Goal: Transaction & Acquisition: Purchase product/service

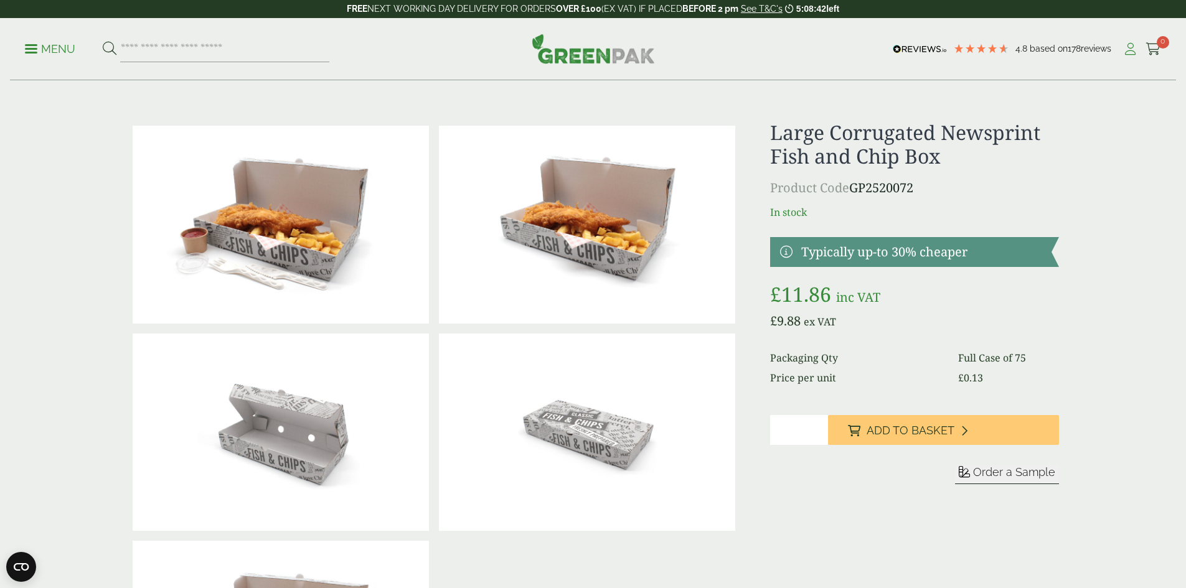
click at [1124, 49] on icon at bounding box center [1130, 49] width 16 height 12
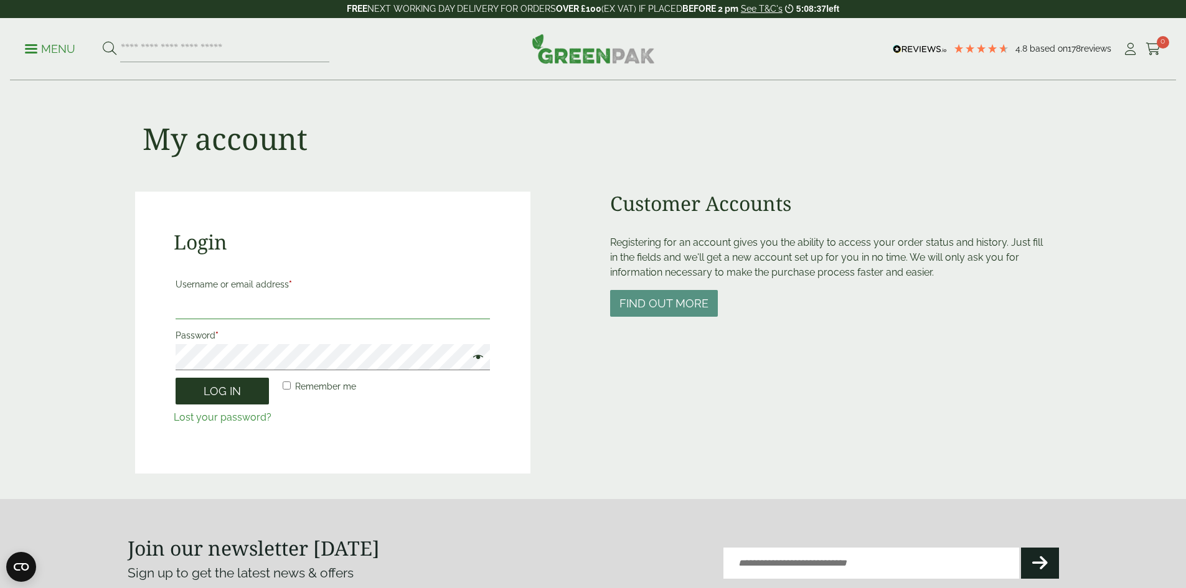
type input "**********"
click at [223, 384] on button "Log in" at bounding box center [222, 391] width 93 height 27
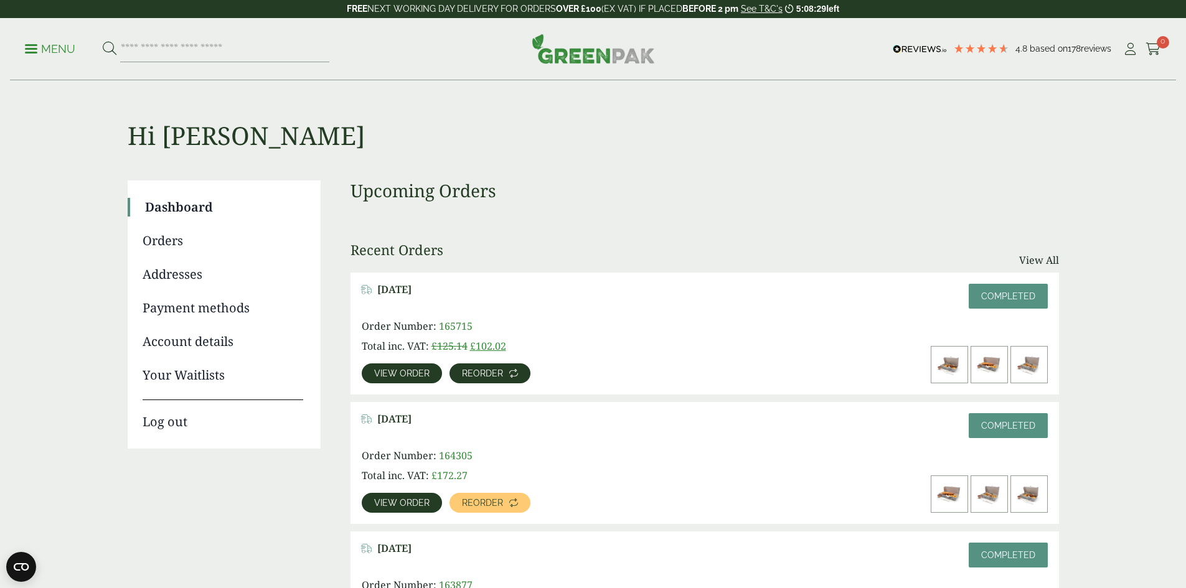
click at [503, 369] on span "Reorder" at bounding box center [482, 373] width 41 height 9
click at [503, 499] on span "Reorder" at bounding box center [482, 503] width 41 height 9
click at [1147, 49] on icon at bounding box center [1153, 49] width 16 height 12
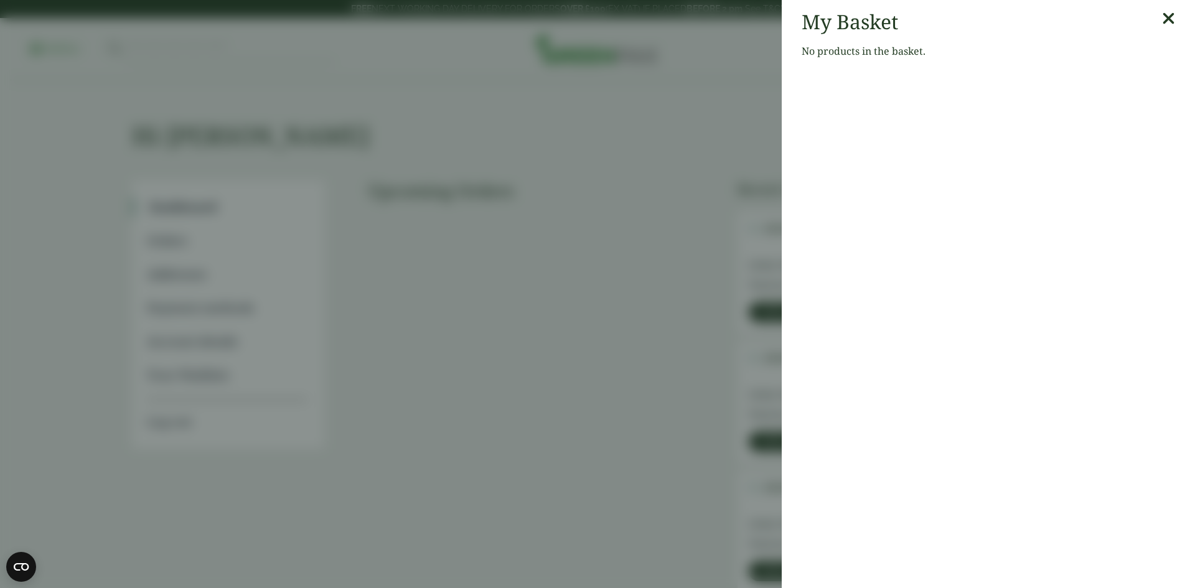
click at [1162, 15] on icon at bounding box center [1168, 18] width 13 height 17
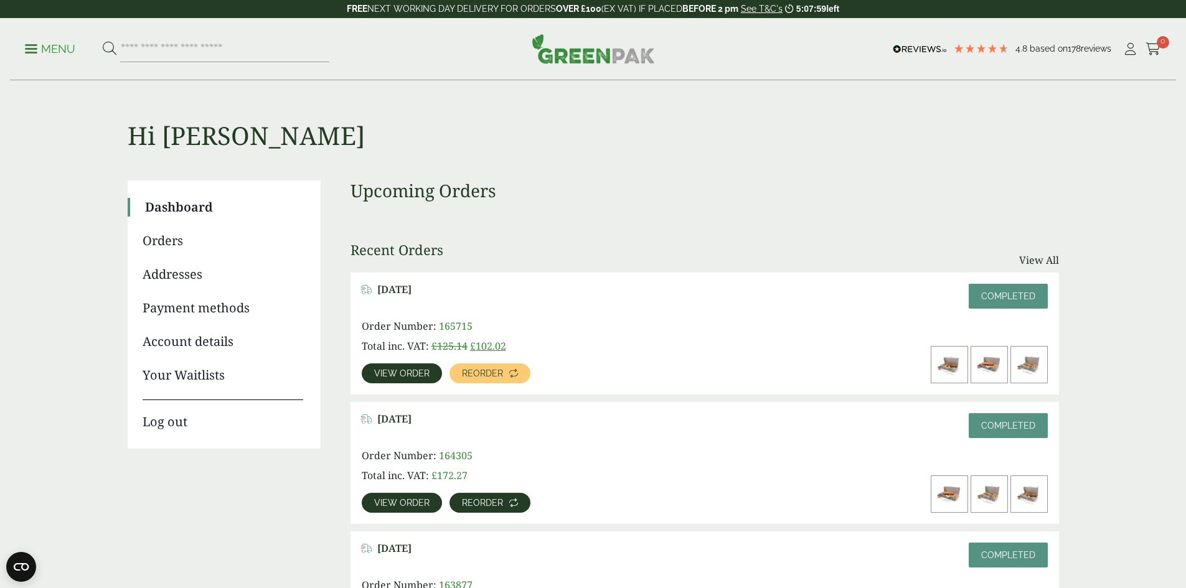
click at [503, 499] on span "Reorder" at bounding box center [482, 503] width 41 height 9
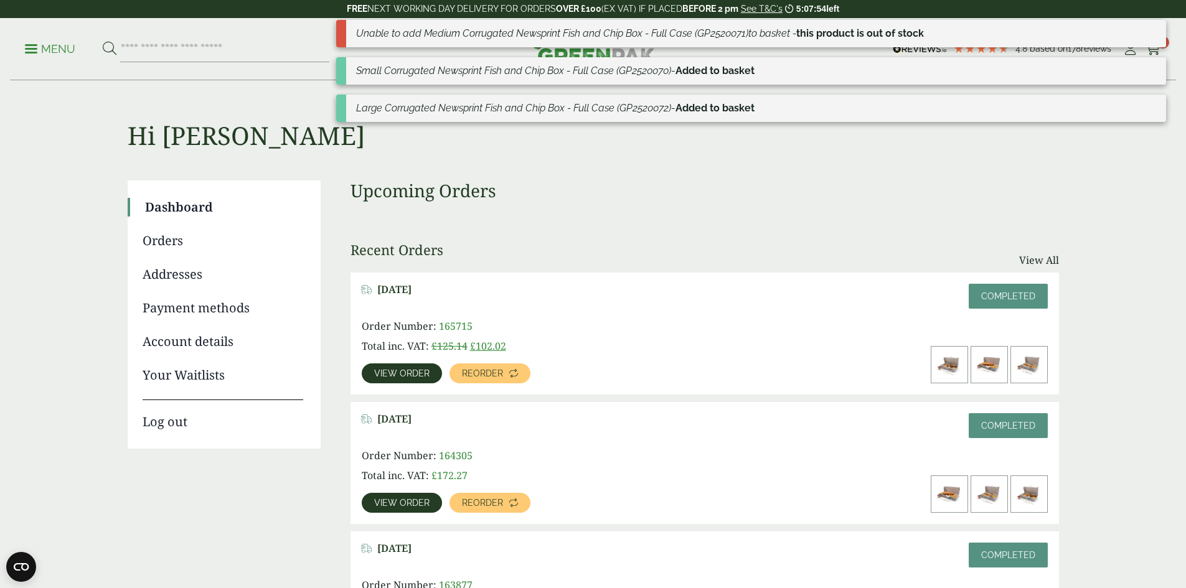
click at [700, 104] on strong "Added to basket" at bounding box center [714, 108] width 79 height 12
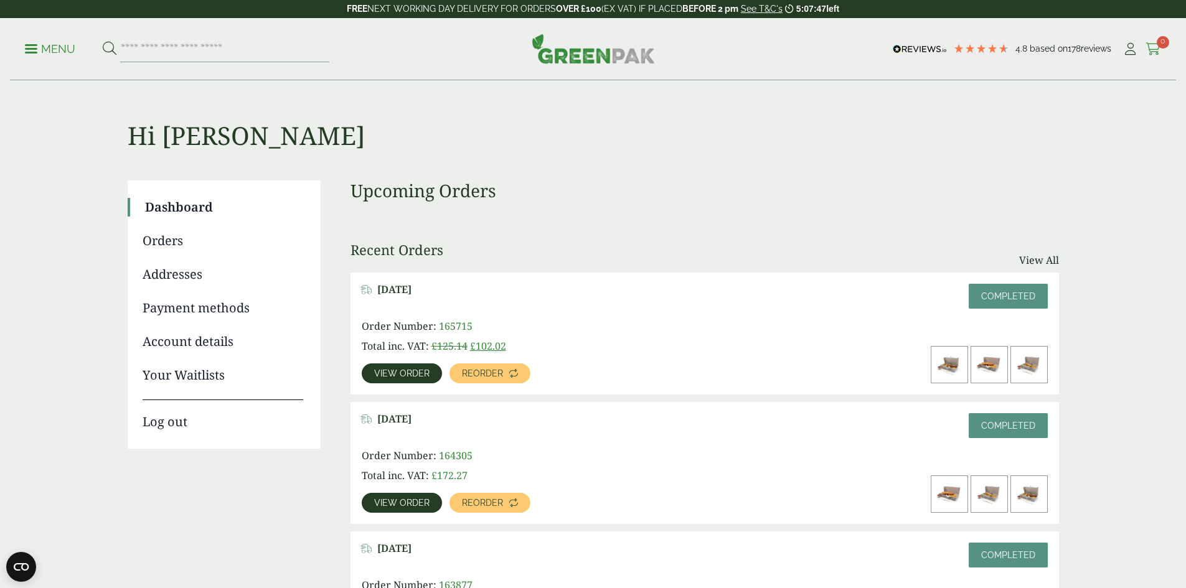
click at [1145, 48] on icon at bounding box center [1153, 49] width 16 height 12
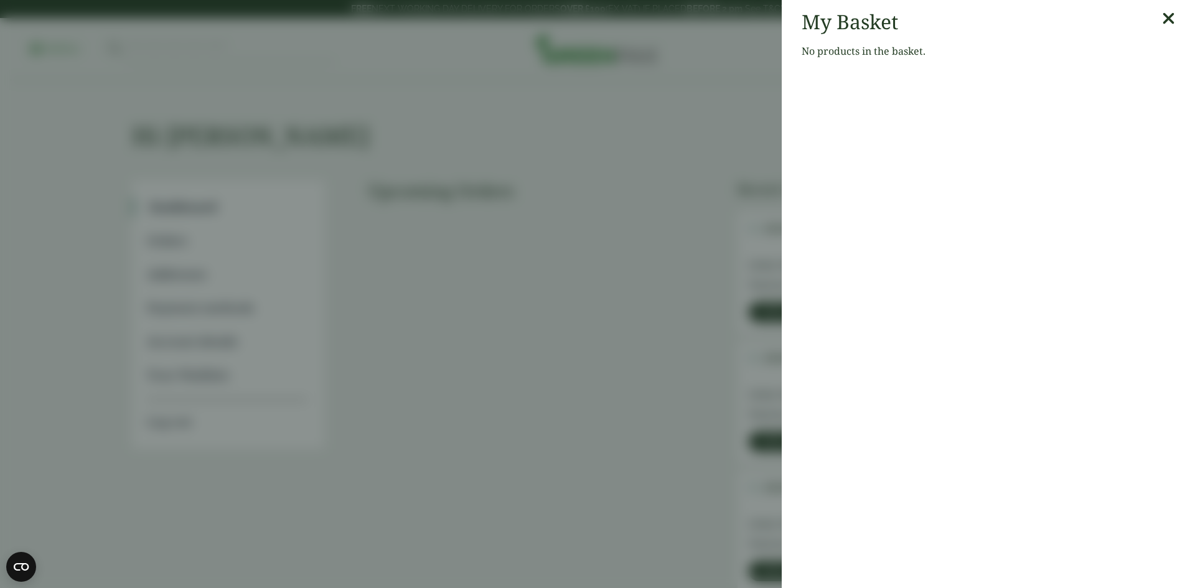
click at [1162, 23] on icon at bounding box center [1168, 18] width 13 height 17
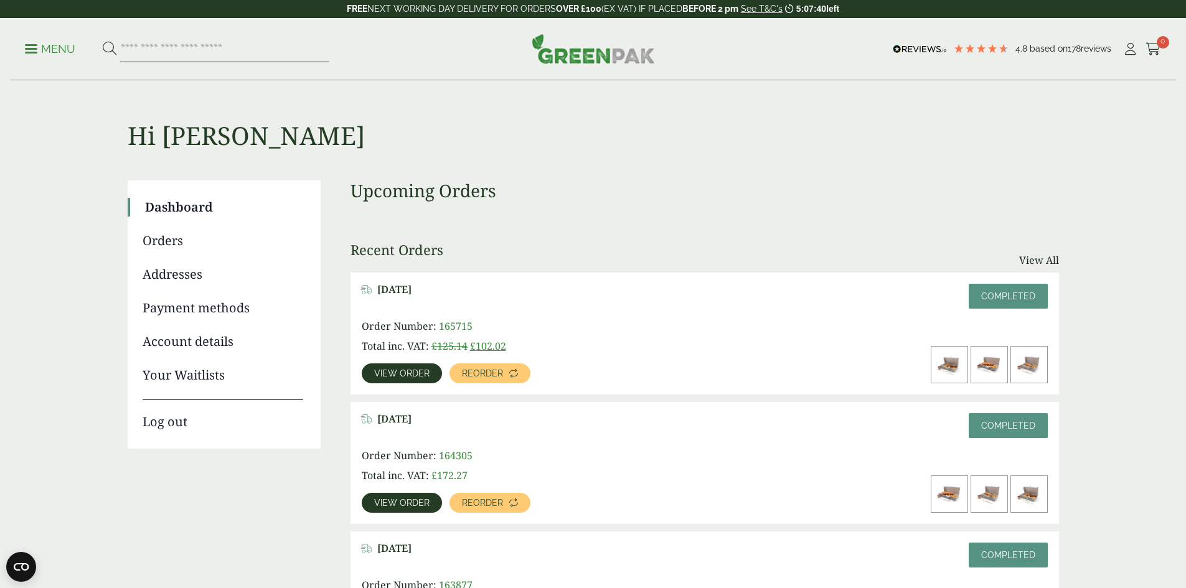
click at [208, 47] on input "search" at bounding box center [224, 49] width 209 height 26
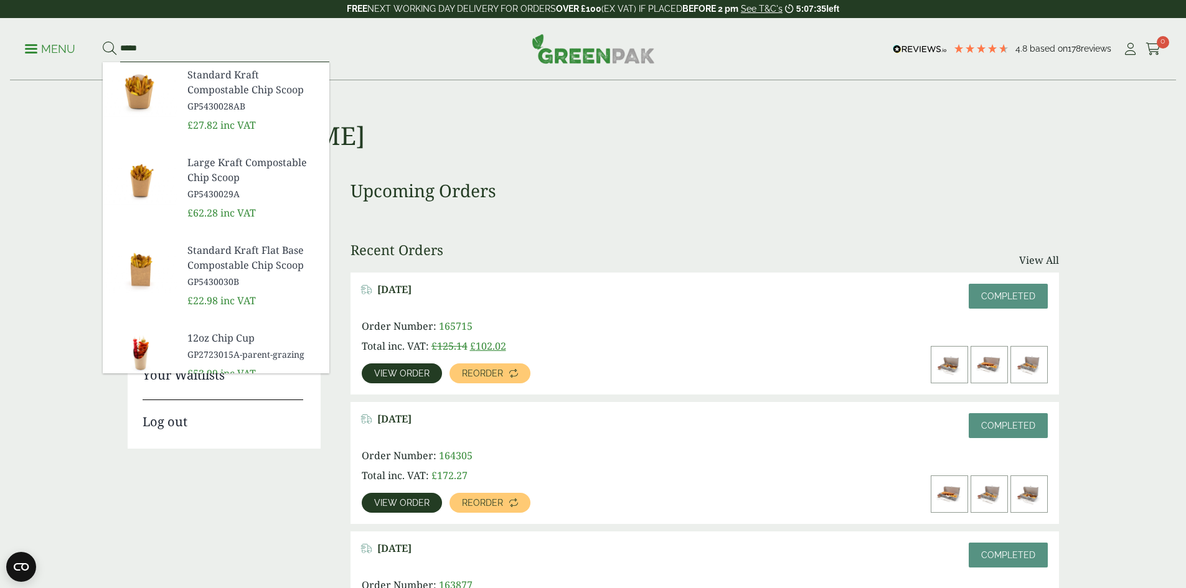
type input "*****"
click at [103, 41] on button at bounding box center [110, 49] width 14 height 16
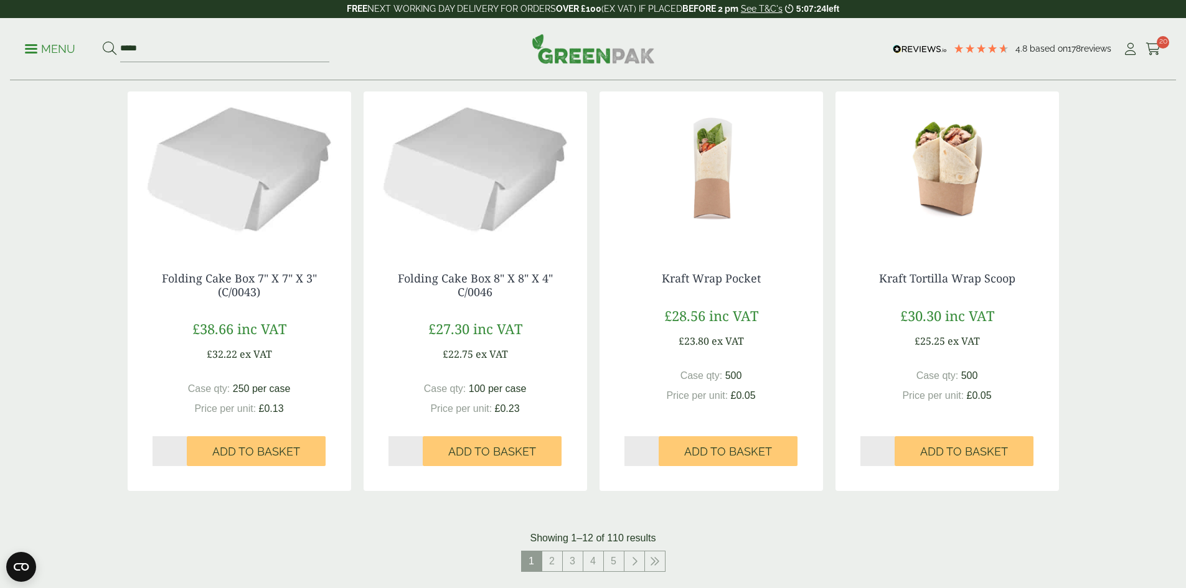
scroll to position [1182, 0]
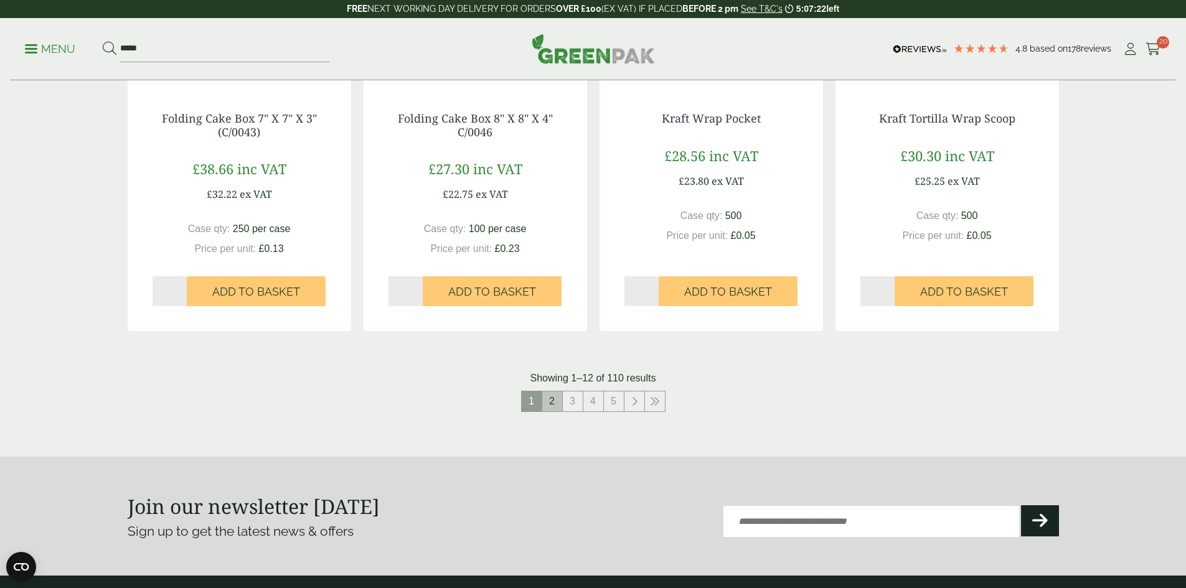
click at [550, 400] on link "2" at bounding box center [552, 401] width 20 height 20
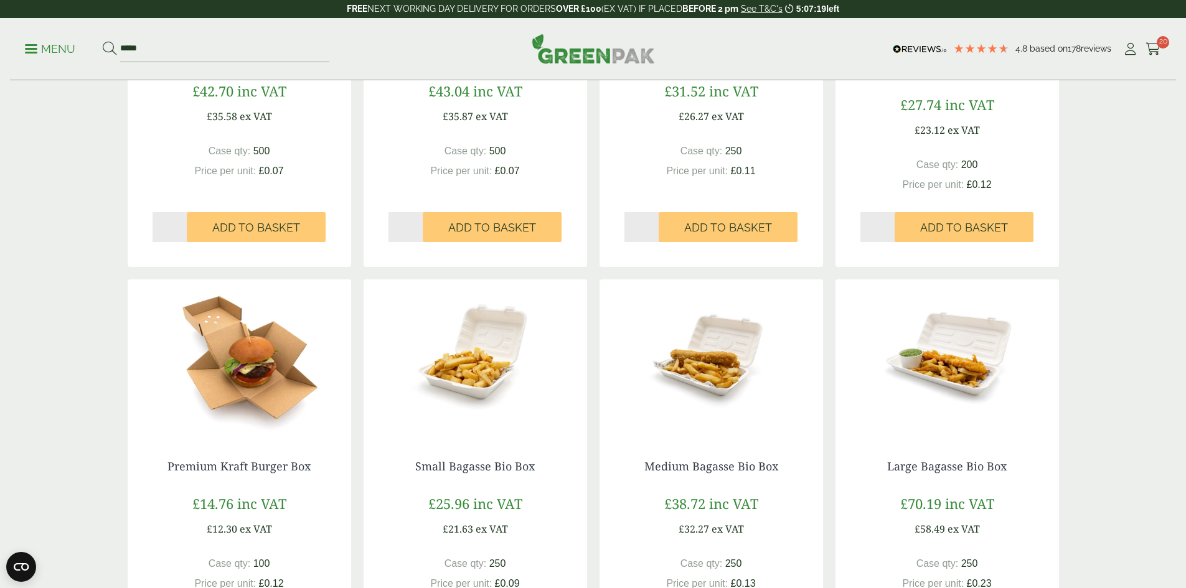
scroll to position [806, 0]
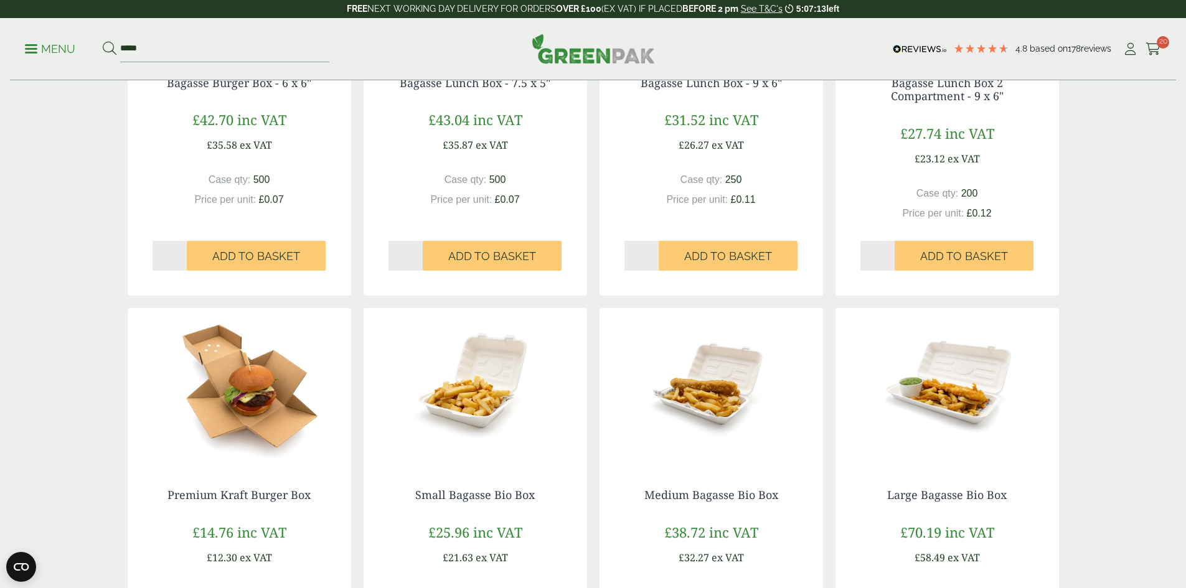
click at [123, 45] on form "*****" at bounding box center [216, 49] width 227 height 26
click at [124, 44] on input "*****" at bounding box center [224, 49] width 209 height 26
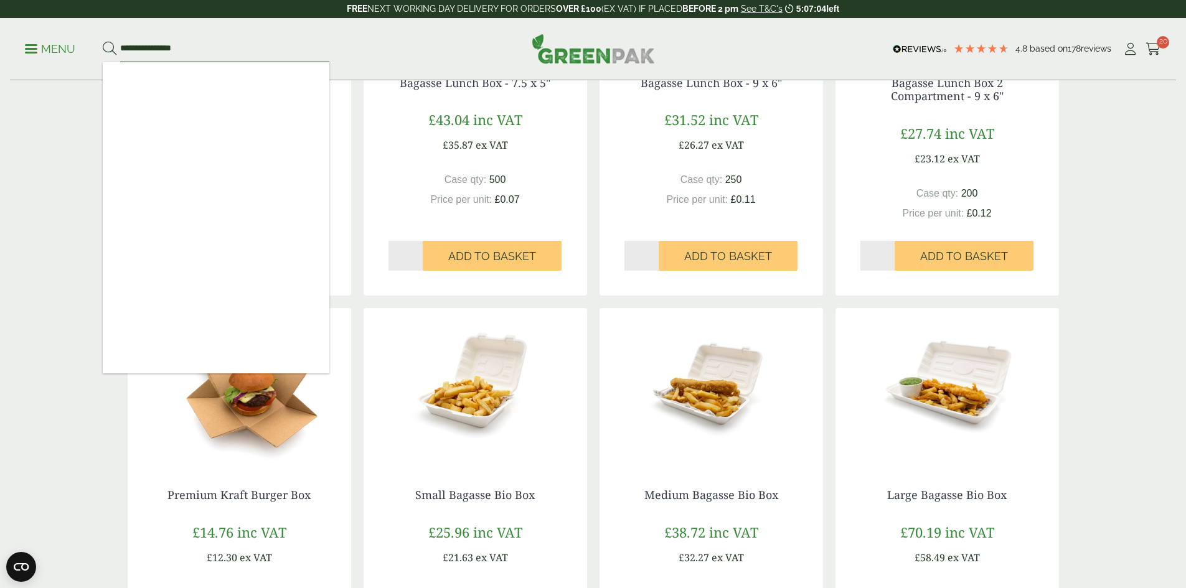
type input "**********"
click at [103, 41] on button at bounding box center [110, 49] width 14 height 16
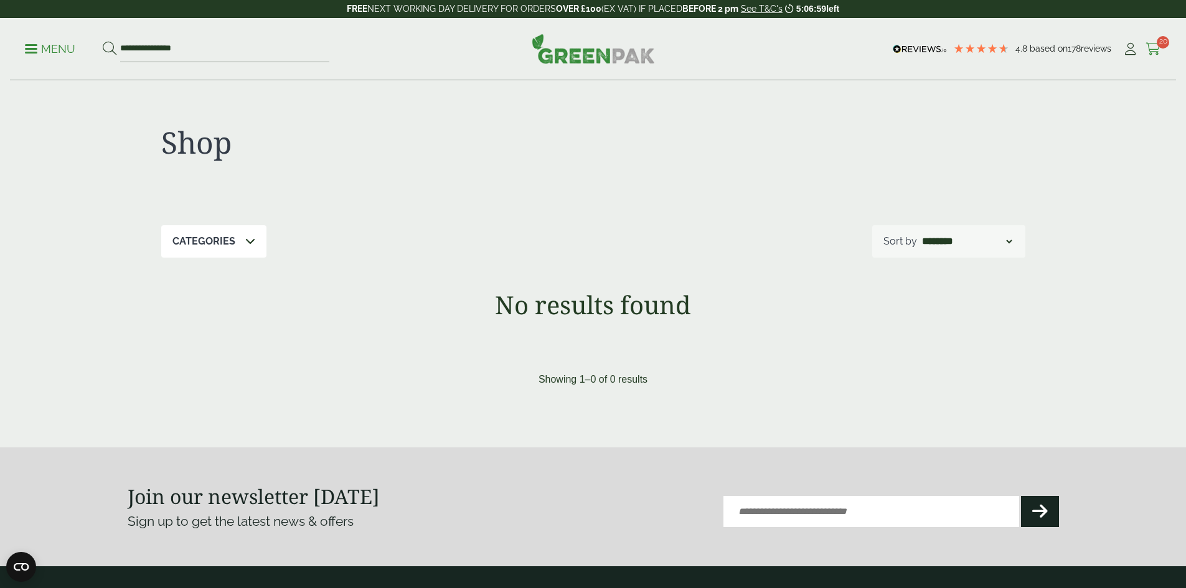
click at [1145, 46] on icon at bounding box center [1153, 49] width 16 height 12
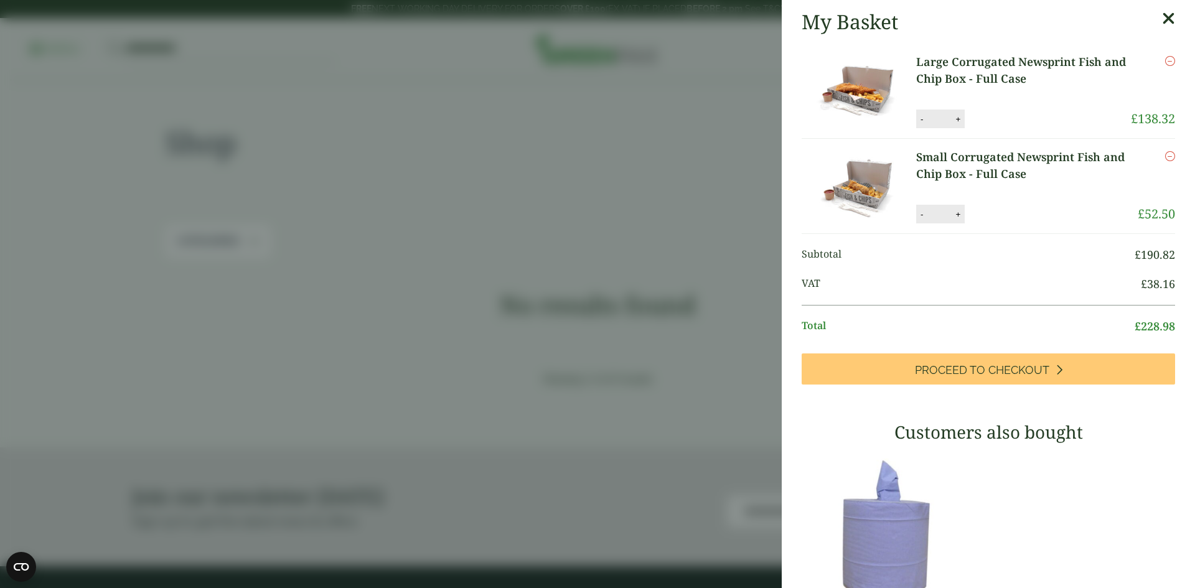
drag, startPoint x: 996, startPoint y: 215, endPoint x: 922, endPoint y: 118, distance: 121.7
click at [922, 118] on button "-" at bounding box center [922, 119] width 10 height 11
click at [927, 118] on input "**" at bounding box center [939, 119] width 25 height 26
click at [917, 117] on button "-" at bounding box center [922, 119] width 10 height 11
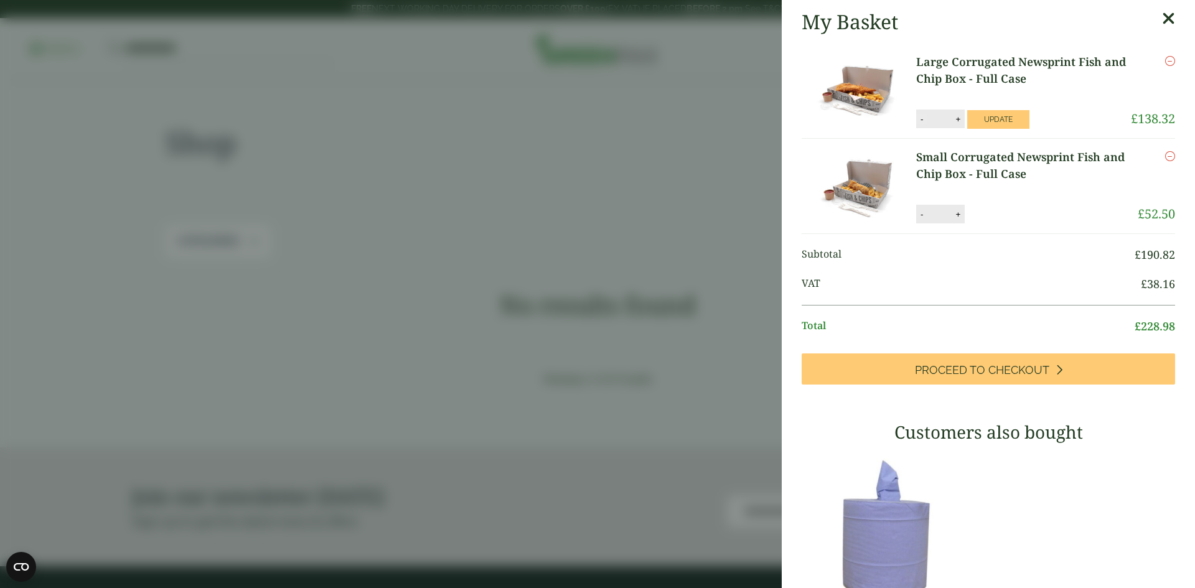
click at [917, 117] on button "-" at bounding box center [922, 119] width 10 height 11
type input "*"
click at [998, 117] on button "Update" at bounding box center [998, 119] width 62 height 19
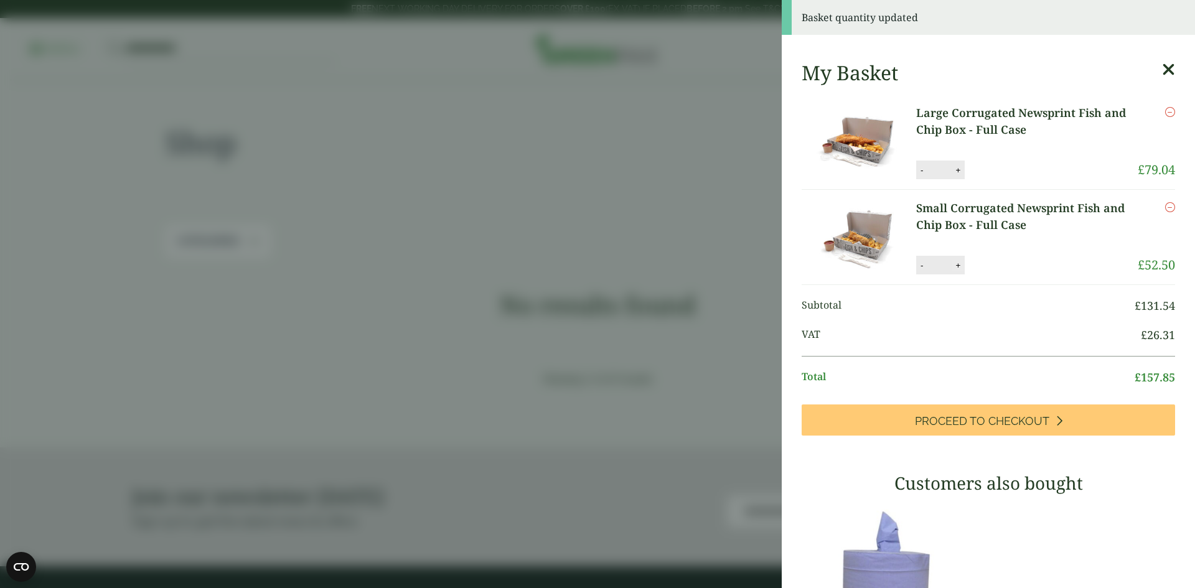
click at [957, 268] on button "+" at bounding box center [958, 265] width 12 height 11
type input "*"
click at [993, 272] on button "Update" at bounding box center [998, 265] width 62 height 19
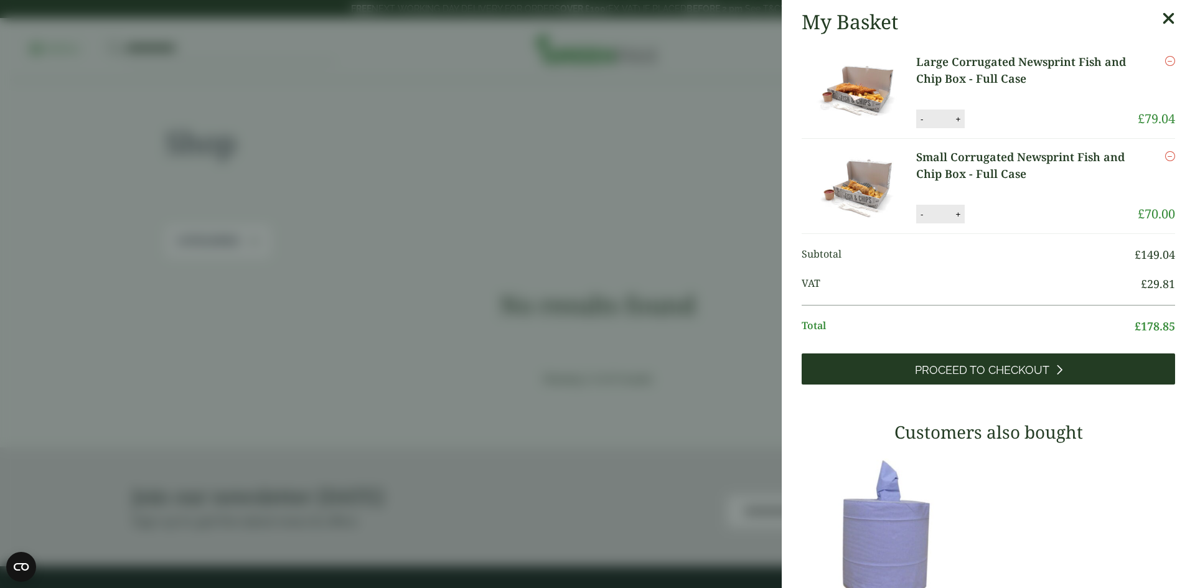
click at [998, 360] on link "Proceed to Checkout" at bounding box center [988, 368] width 373 height 31
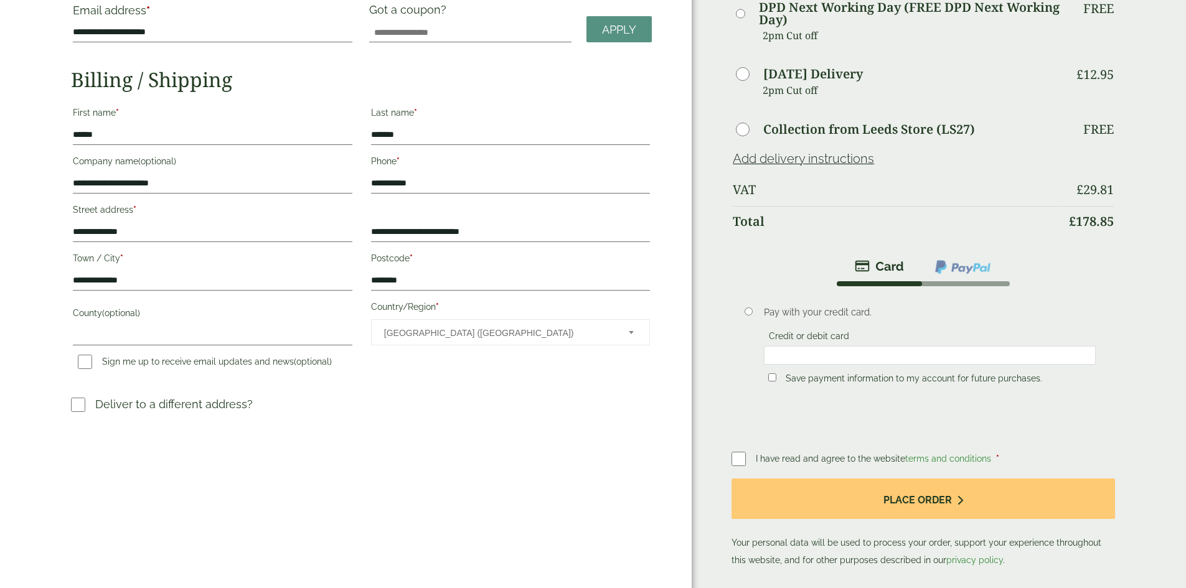
scroll to position [187, 0]
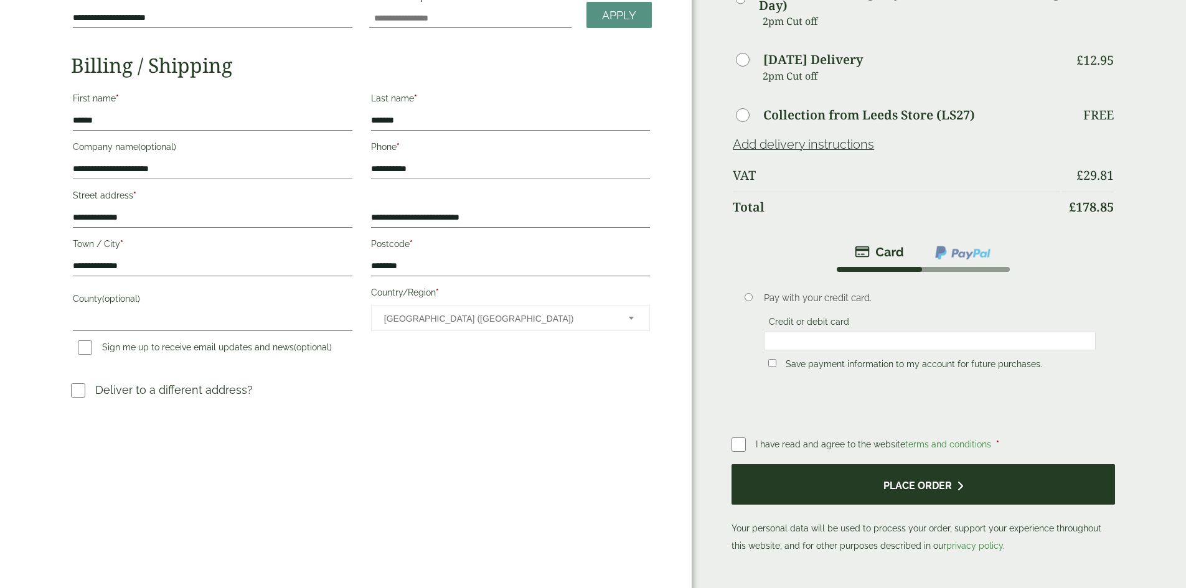
click at [886, 477] on button "Place order" at bounding box center [922, 484] width 383 height 40
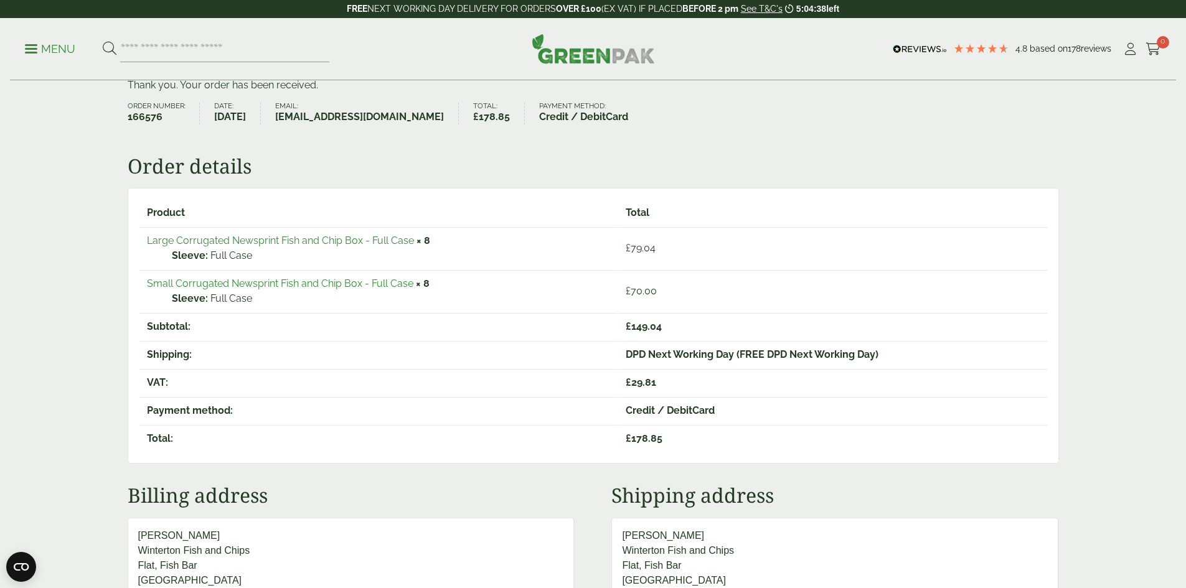
scroll to position [124, 0]
